Goal: Information Seeking & Learning: Learn about a topic

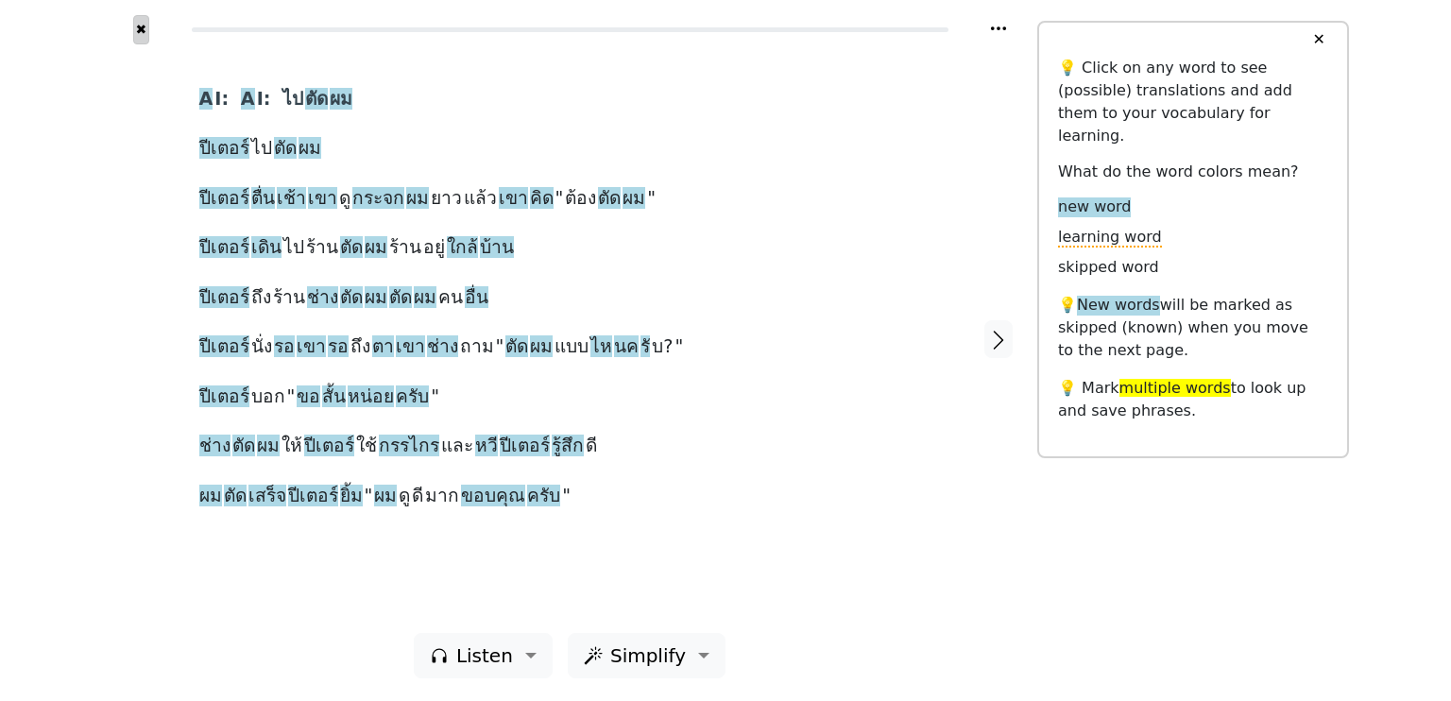
click at [136, 30] on button "✖" at bounding box center [141, 29] width 16 height 29
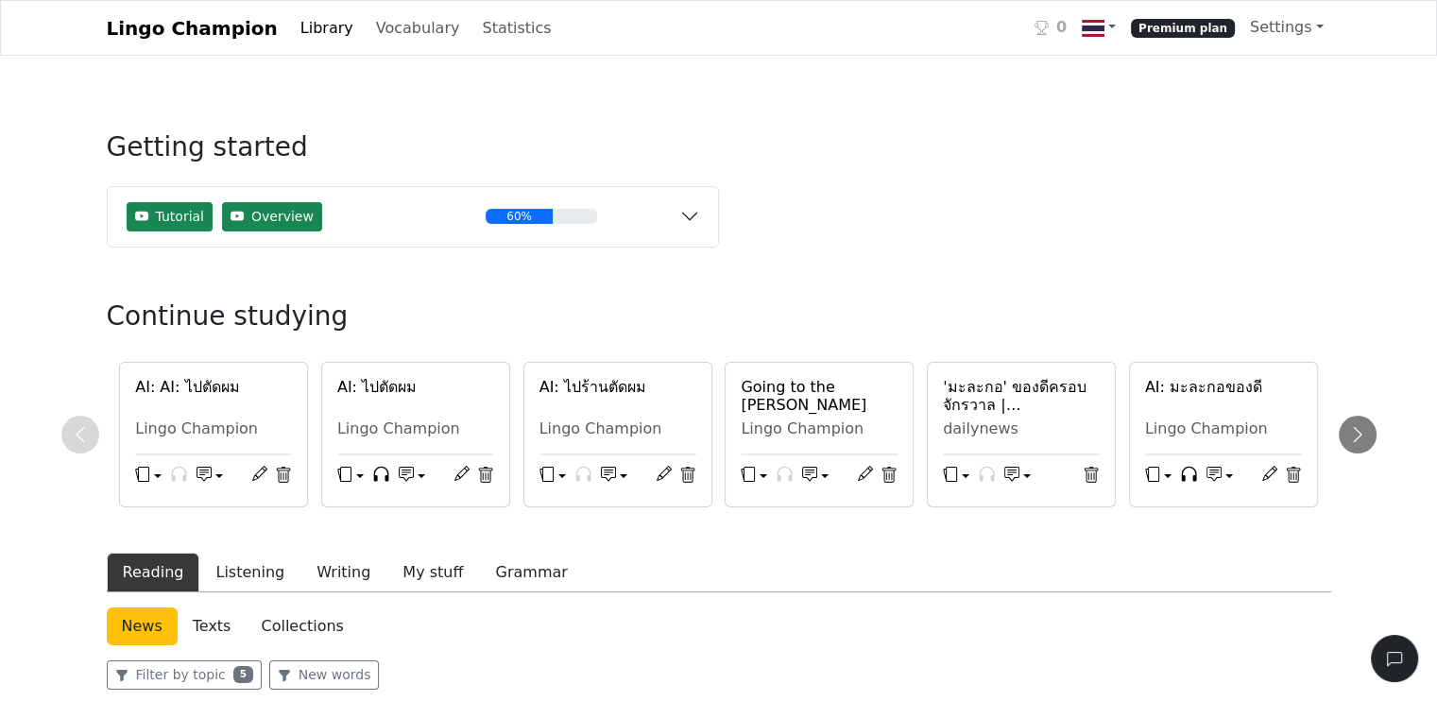
click at [1178, 390] on h6 "AI: มะละกอของดี" at bounding box center [1223, 387] width 157 height 18
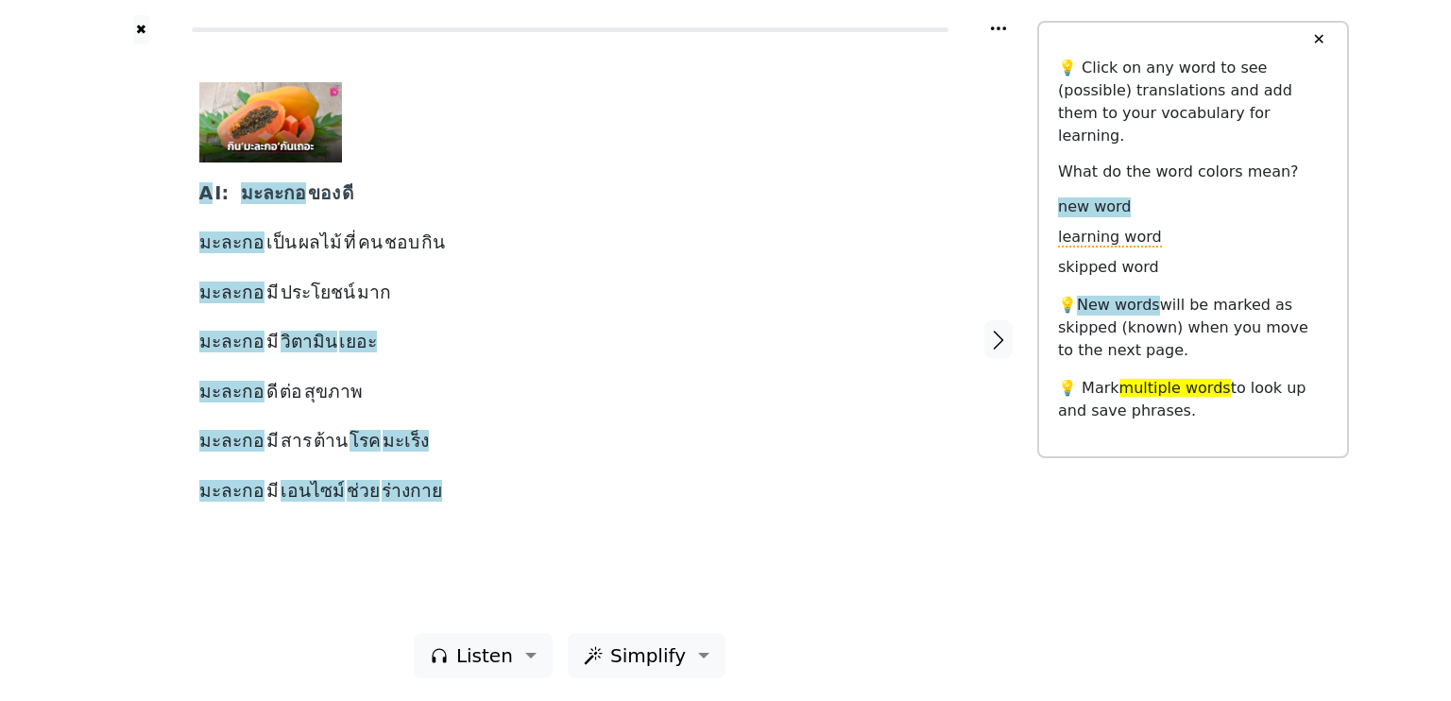
click at [1317, 37] on button "✕" at bounding box center [1318, 40] width 35 height 34
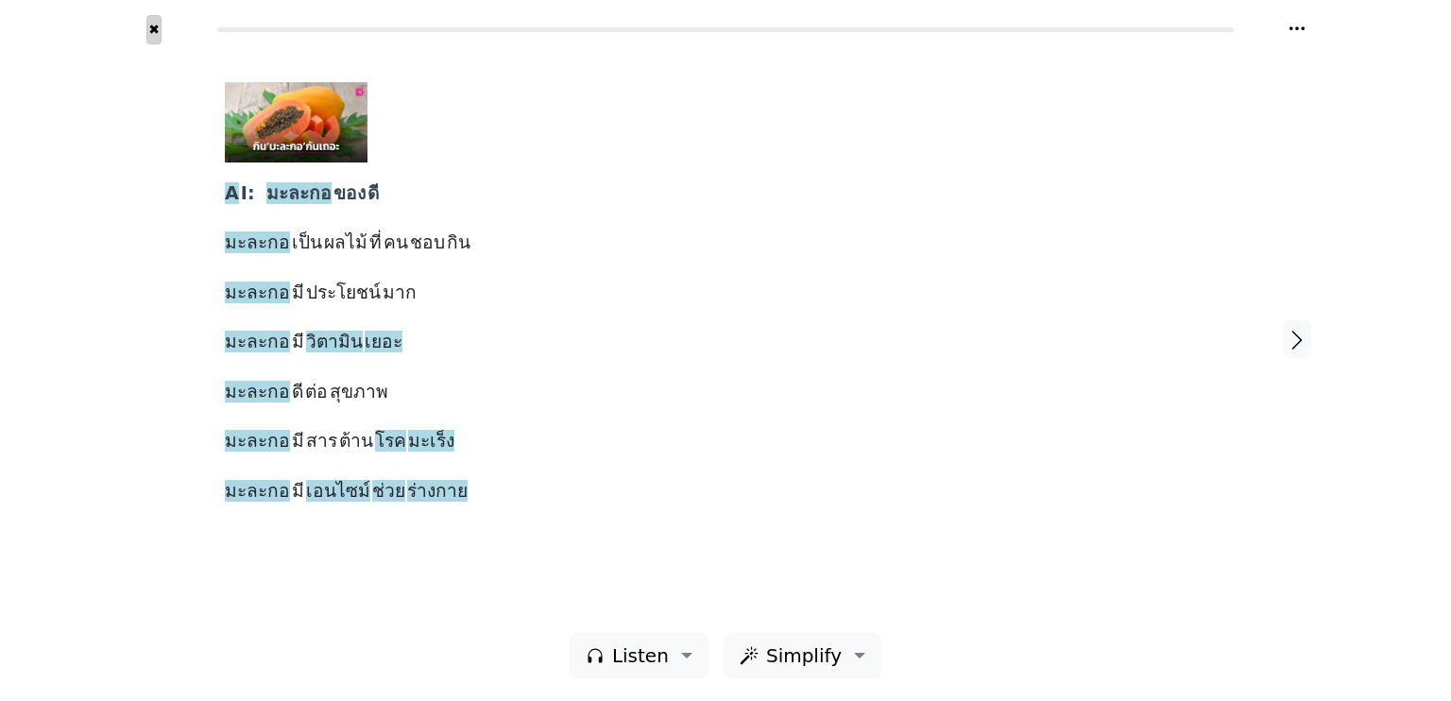
click at [156, 33] on button "✖" at bounding box center [154, 29] width 16 height 29
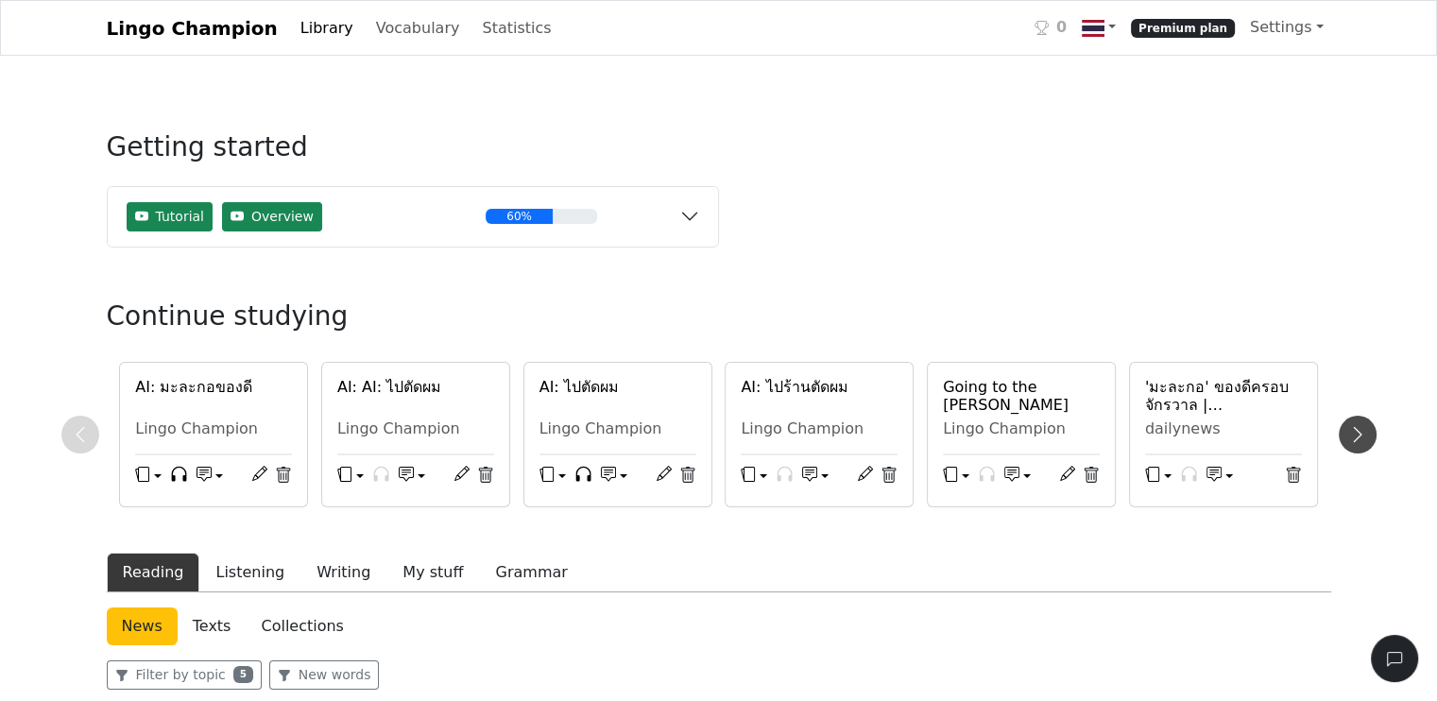
click at [1360, 437] on icon at bounding box center [1357, 434] width 19 height 19
click at [1352, 429] on icon at bounding box center [1357, 434] width 19 height 19
click at [806, 443] on div "AI: ไปร้านตัดผม Lingo Champion" at bounding box center [818, 412] width 179 height 68
click at [795, 384] on h6 "AI: ไปร้านตัดผม" at bounding box center [818, 387] width 157 height 18
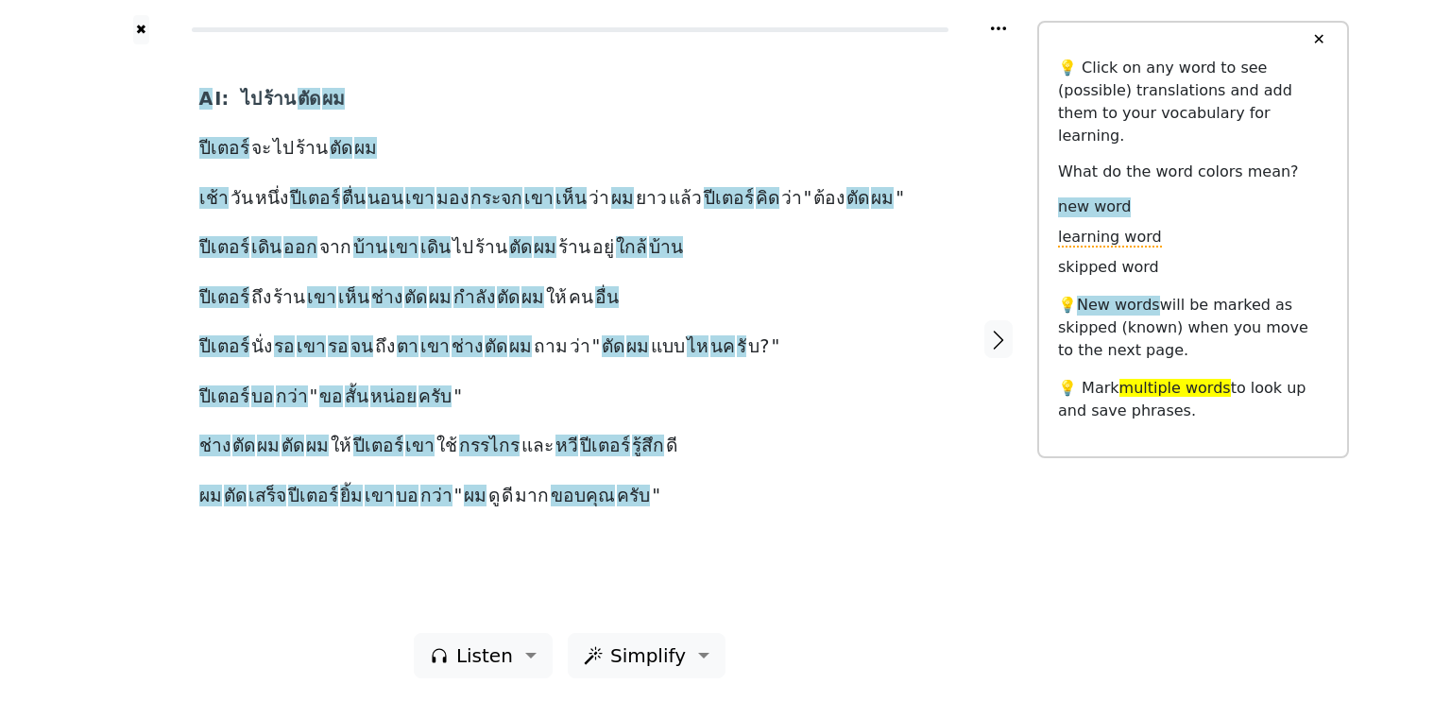
click at [1316, 36] on button "✕" at bounding box center [1318, 40] width 35 height 34
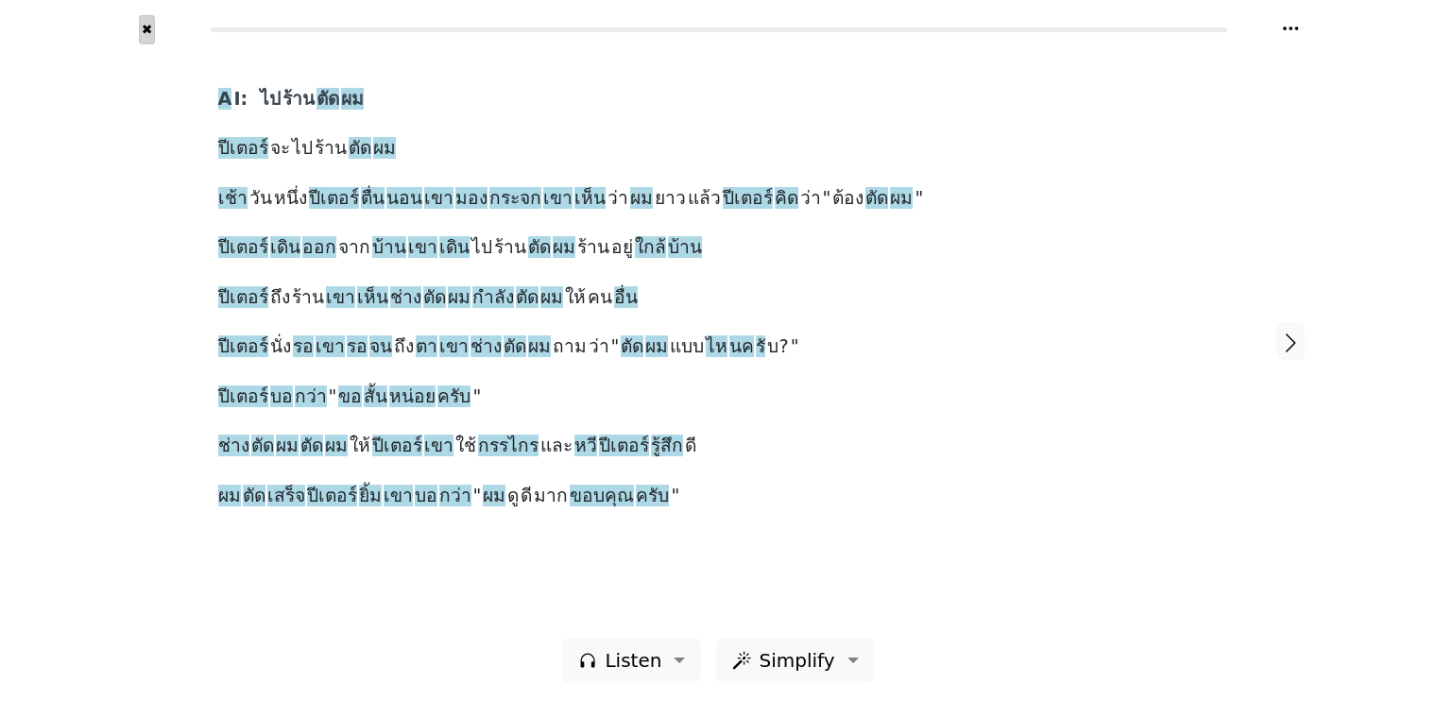
click at [140, 32] on button "✖" at bounding box center [147, 29] width 16 height 29
